Goal: Task Accomplishment & Management: Use online tool/utility

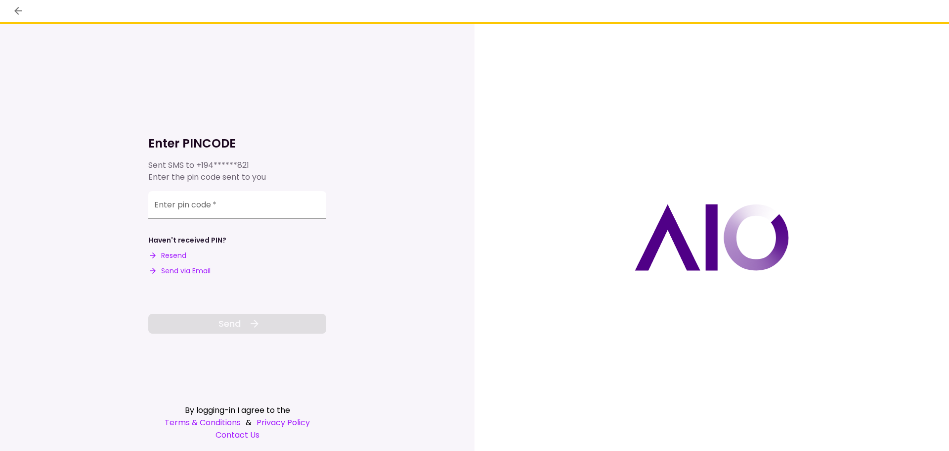
click at [180, 270] on button "Send via Email" at bounding box center [179, 271] width 62 height 10
click at [182, 206] on div "Enter pin code   *" at bounding box center [237, 205] width 178 height 28
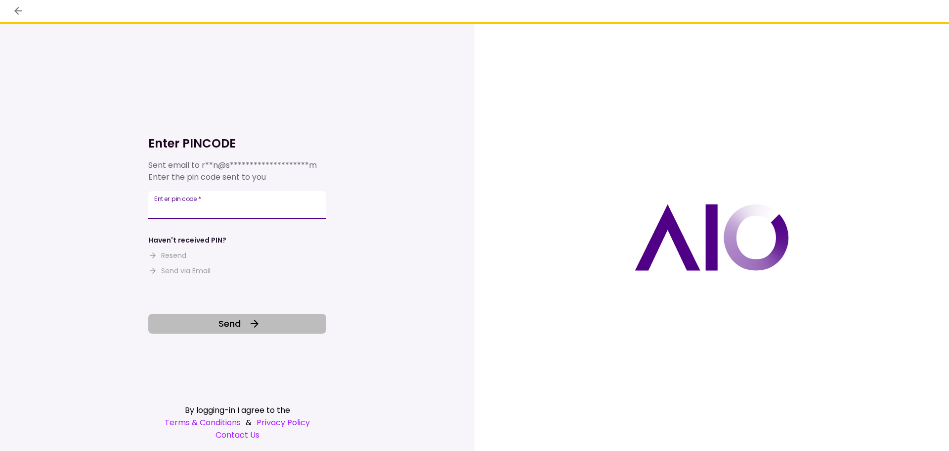
type input "******"
click at [278, 318] on button "Send" at bounding box center [237, 324] width 178 height 20
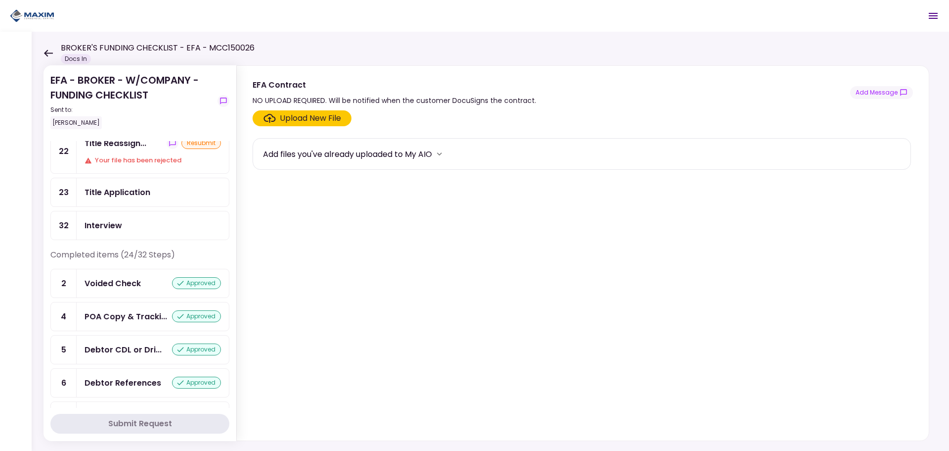
scroll to position [49, 0]
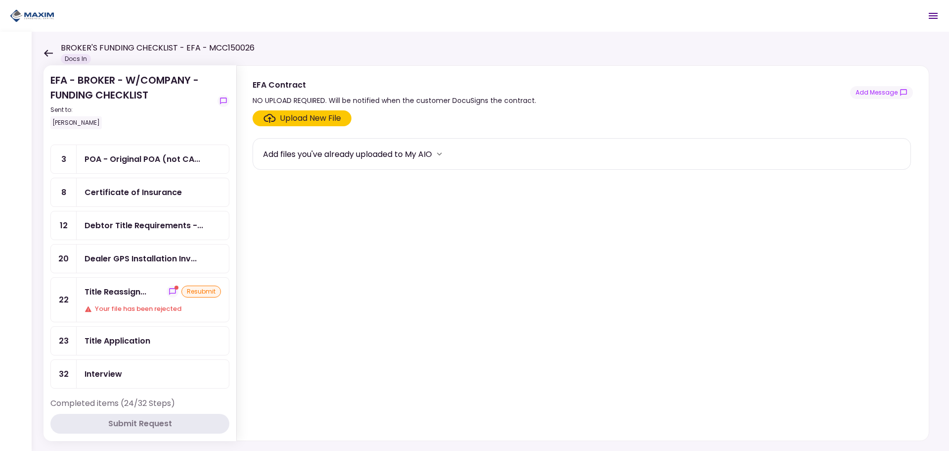
click at [175, 289] on span "show-messages" at bounding box center [177, 287] width 4 height 4
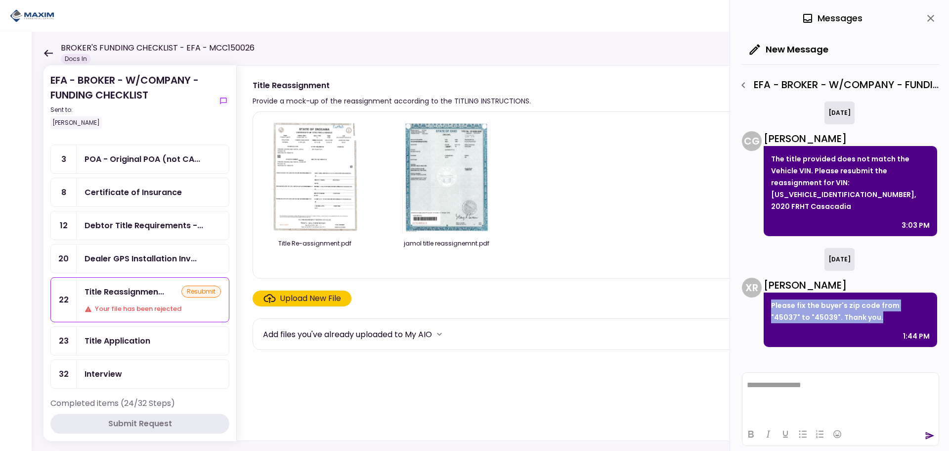
drag, startPoint x: 772, startPoint y: 293, endPoint x: 857, endPoint y: 300, distance: 85.4
click at [857, 300] on p "Please fix the buyer's zip code from "45037" to "45039". Thank you." at bounding box center [850, 311] width 159 height 24
copy p "Please fix the buyer's zip code from "45037" to "45039". Thank you."
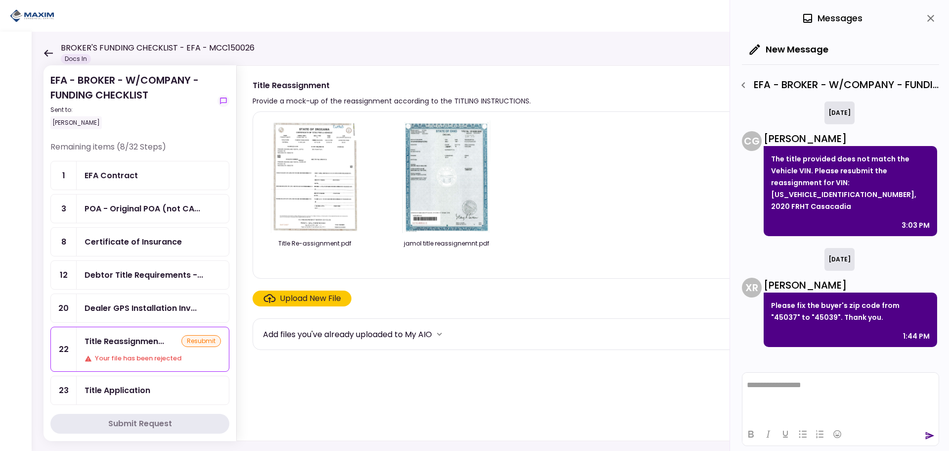
click at [488, 33] on div "EFA - BROKER - W/COMPANY - FUNDING CHECKLIST Sent to: Ryan McKinney Remaining i…" at bounding box center [491, 241] width 918 height 419
click at [927, 24] on button "close" at bounding box center [931, 18] width 17 height 17
